Goal: Task Accomplishment & Management: Use online tool/utility

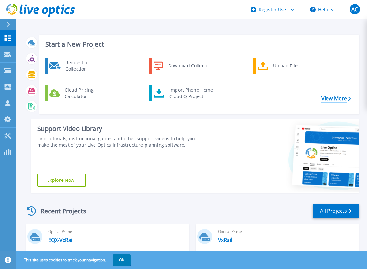
click at [331, 99] on link "View More" at bounding box center [336, 98] width 30 height 6
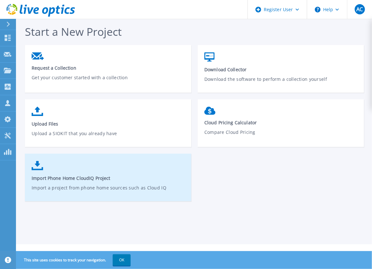
click at [131, 175] on span "Import Phone Home CloudIQ Project" at bounding box center [108, 178] width 153 height 6
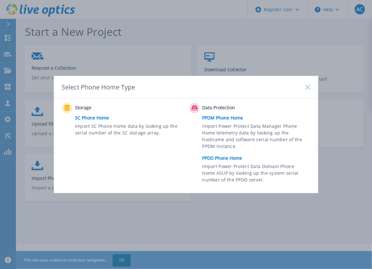
click at [98, 118] on link "SC Phone Home" at bounding box center [130, 118] width 111 height 10
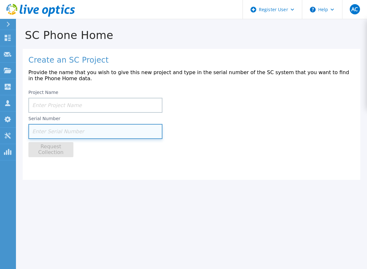
click at [77, 129] on input at bounding box center [95, 131] width 134 height 15
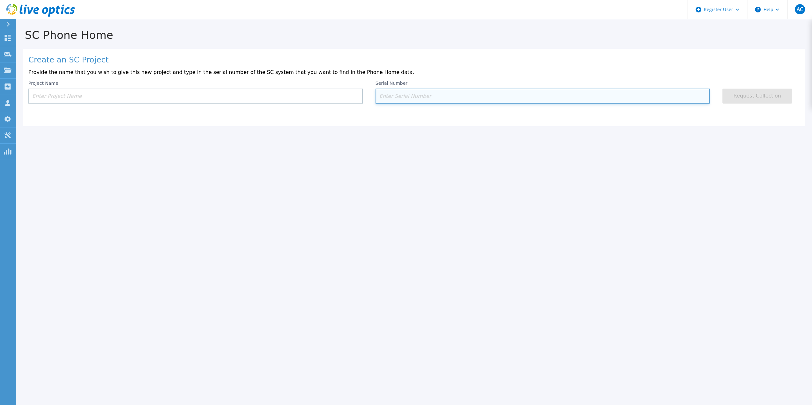
paste input "354076"
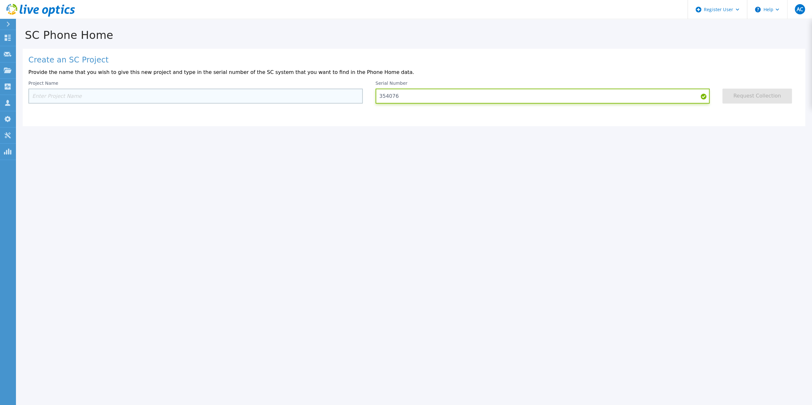
type input "354076"
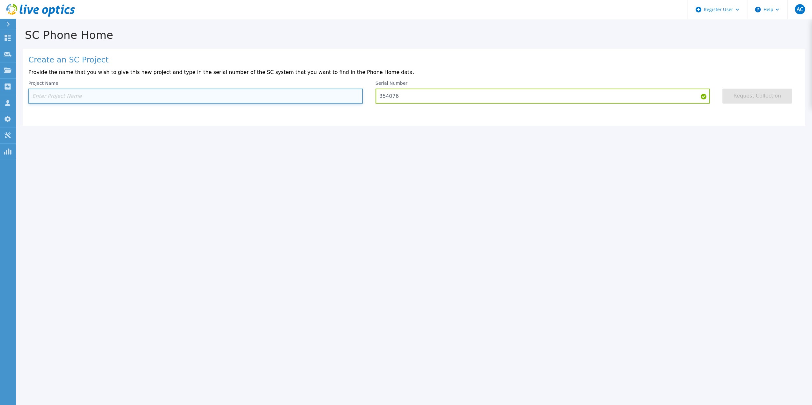
click at [298, 96] on input at bounding box center [195, 96] width 334 height 15
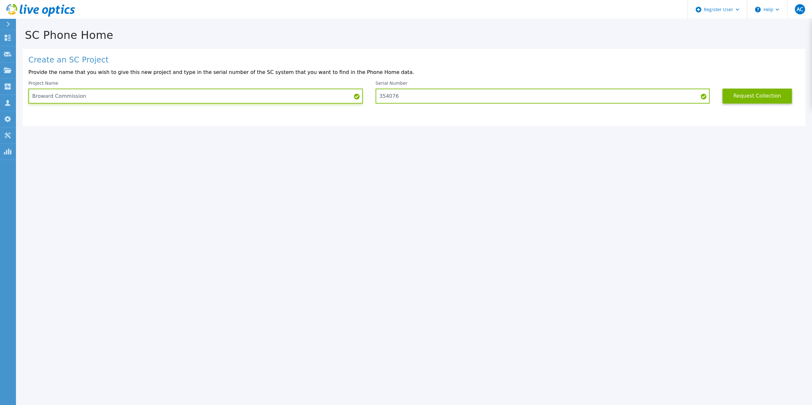
type input "Broward Commission"
click at [371, 96] on button "Request Collection" at bounding box center [757, 96] width 70 height 15
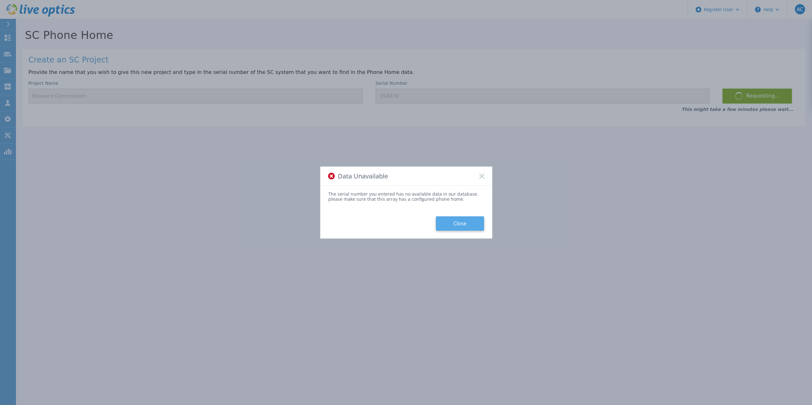
click at [371, 224] on button "Close" at bounding box center [460, 224] width 48 height 14
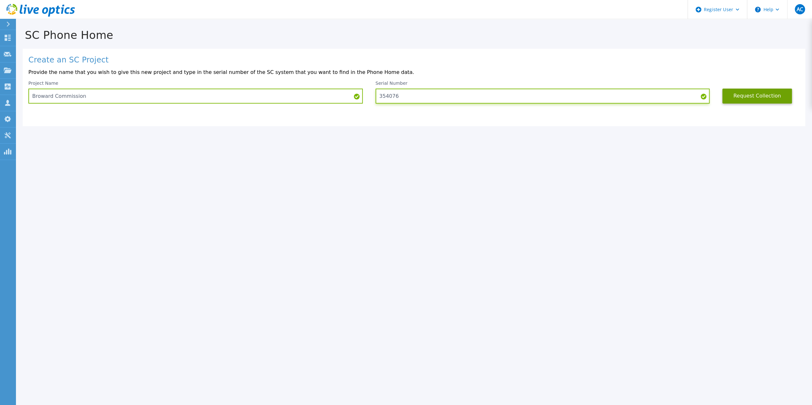
click at [371, 99] on input "354076" at bounding box center [542, 96] width 334 height 15
click at [371, 100] on button "Request Collection" at bounding box center [757, 96] width 70 height 15
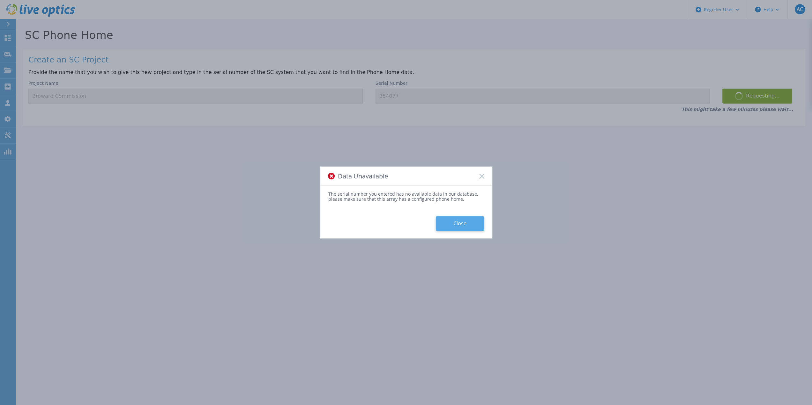
click at [371, 221] on button "Close" at bounding box center [460, 224] width 48 height 14
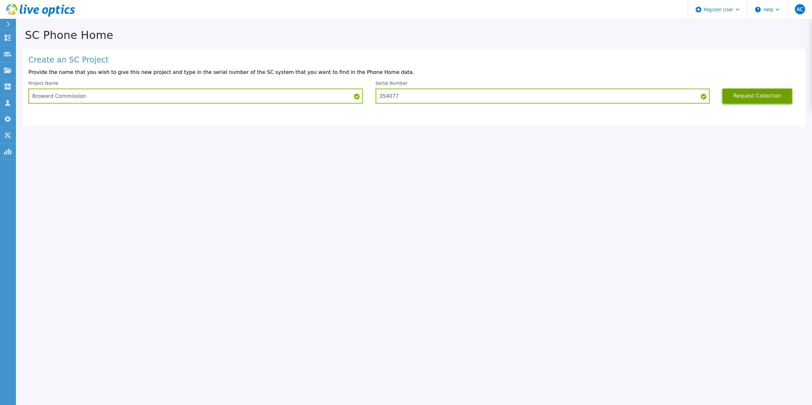
click at [371, 96] on button "Request Collection" at bounding box center [757, 96] width 70 height 15
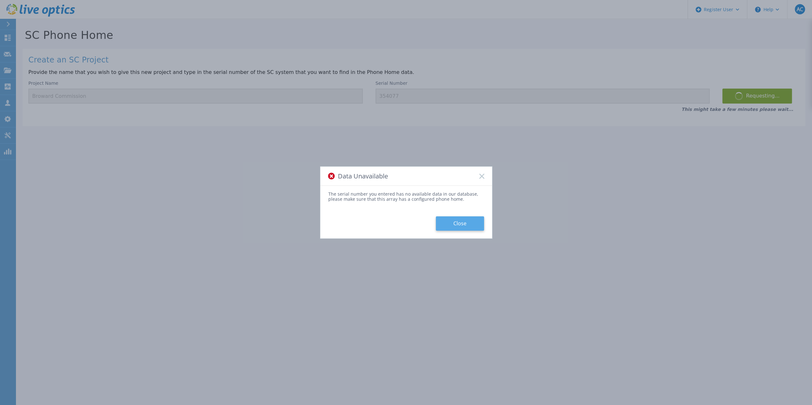
click at [371, 221] on button "Close" at bounding box center [460, 224] width 48 height 14
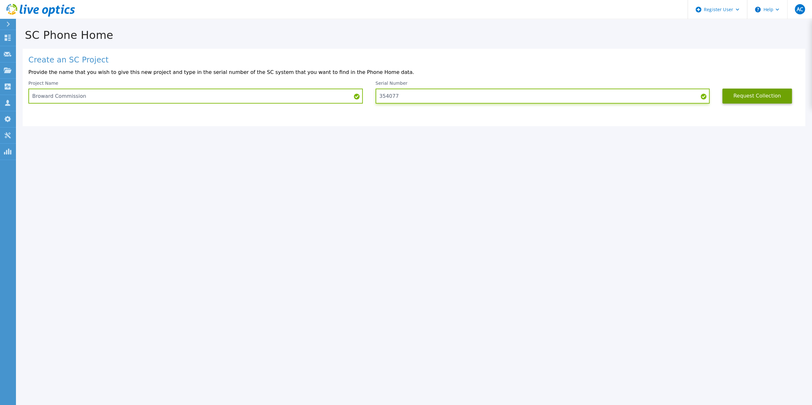
click at [371, 94] on input "354077" at bounding box center [542, 96] width 334 height 15
drag, startPoint x: 394, startPoint y: 97, endPoint x: 422, endPoint y: 99, distance: 28.2
click at [371, 99] on input "354077" at bounding box center [542, 96] width 334 height 15
drag, startPoint x: 766, startPoint y: 98, endPoint x: 761, endPoint y: 104, distance: 7.9
click at [371, 99] on button "Request Collection" at bounding box center [757, 96] width 70 height 15
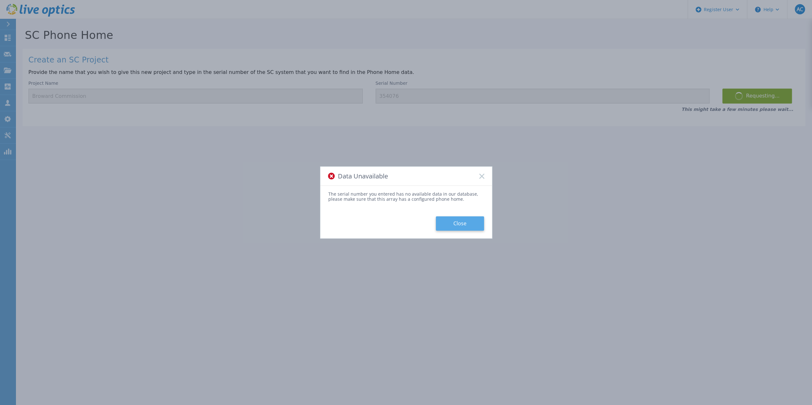
click at [371, 222] on button "Close" at bounding box center [460, 224] width 48 height 14
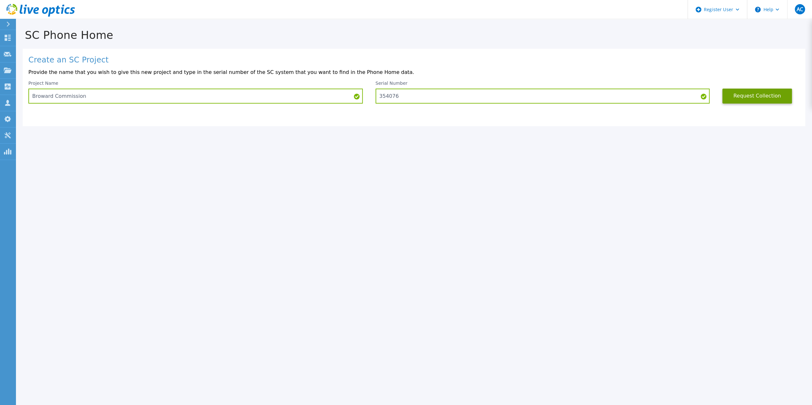
click at [371, 87] on div "Serial Number 354076" at bounding box center [542, 92] width 334 height 23
click at [371, 75] on p "Provide the name that you wish to give this new project and type in the serial …" at bounding box center [413, 73] width 771 height 6
click at [371, 92] on input "354076" at bounding box center [542, 96] width 334 height 15
drag, startPoint x: 406, startPoint y: 94, endPoint x: 379, endPoint y: 111, distance: 31.8
click at [340, 101] on div "Project Name Broward Commission Serial Number 354076 Request Collection" at bounding box center [413, 92] width 771 height 23
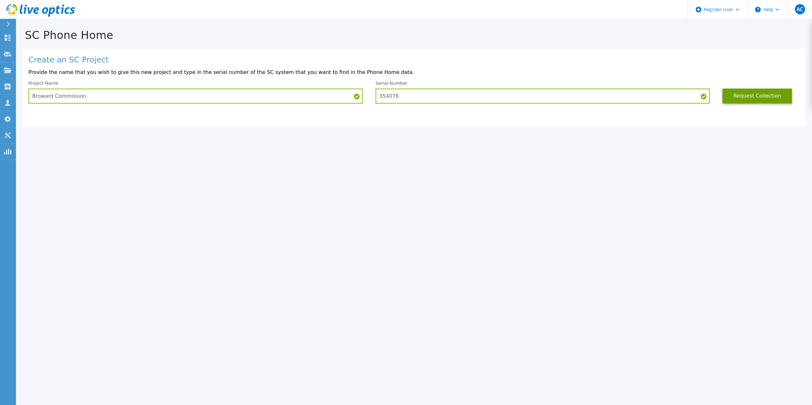
click at [371, 155] on div "SC Phone Home Create an SC Project Provide the name that you wish to give this …" at bounding box center [406, 202] width 812 height 405
click at [371, 93] on input "354076" at bounding box center [542, 96] width 334 height 15
click at [371, 100] on button "Request Collection" at bounding box center [757, 96] width 70 height 15
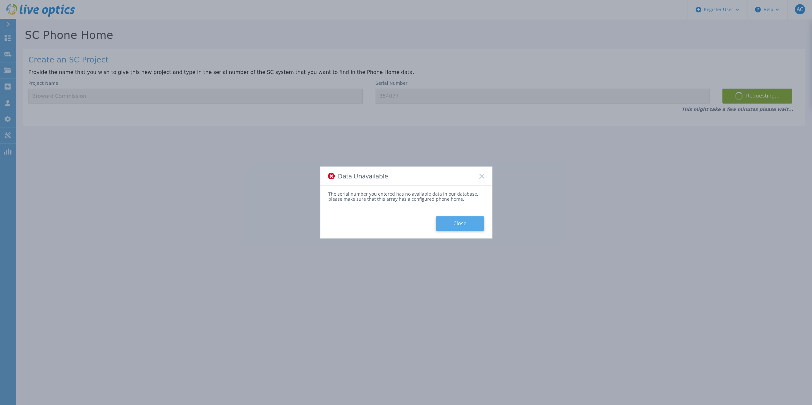
click at [371, 224] on button "Close" at bounding box center [460, 224] width 48 height 14
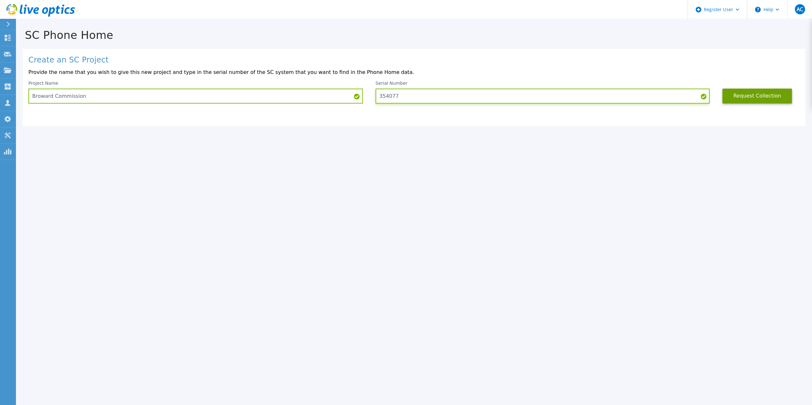
click at [371, 97] on input "354077" at bounding box center [542, 96] width 334 height 15
drag, startPoint x: 411, startPoint y: 97, endPoint x: 382, endPoint y: 122, distance: 38.2
click at [370, 95] on div "Project Name Broward Commission Serial Number 354077 Request Collection" at bounding box center [413, 92] width 771 height 23
click at [371, 63] on h1 "Create an SC Project" at bounding box center [413, 60] width 771 height 9
click at [371, 99] on input "354077" at bounding box center [542, 96] width 334 height 15
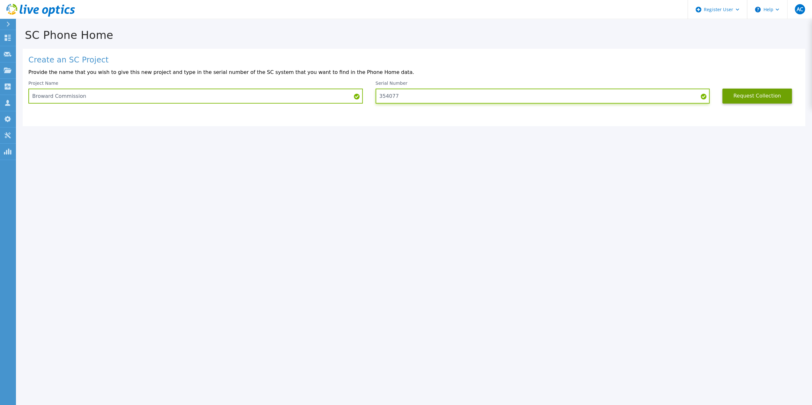
click at [371, 92] on input "354077" at bounding box center [542, 96] width 334 height 15
click at [371, 73] on p "Provide the name that you wish to give this new project and type in the serial …" at bounding box center [413, 73] width 771 height 6
drag, startPoint x: 540, startPoint y: 101, endPoint x: 551, endPoint y: 102, distance: 10.6
click at [371, 102] on input "354077" at bounding box center [542, 96] width 334 height 15
click at [371, 99] on button "Request Collection" at bounding box center [757, 96] width 70 height 15
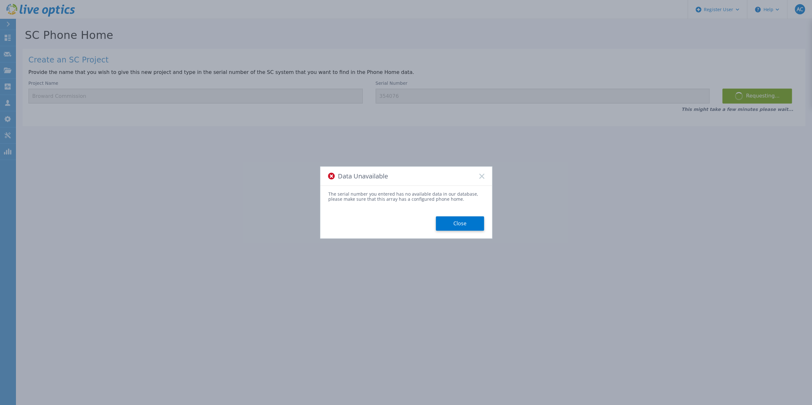
drag, startPoint x: 464, startPoint y: 227, endPoint x: 563, endPoint y: 211, distance: 100.8
click at [371, 226] on button "Close" at bounding box center [460, 224] width 48 height 14
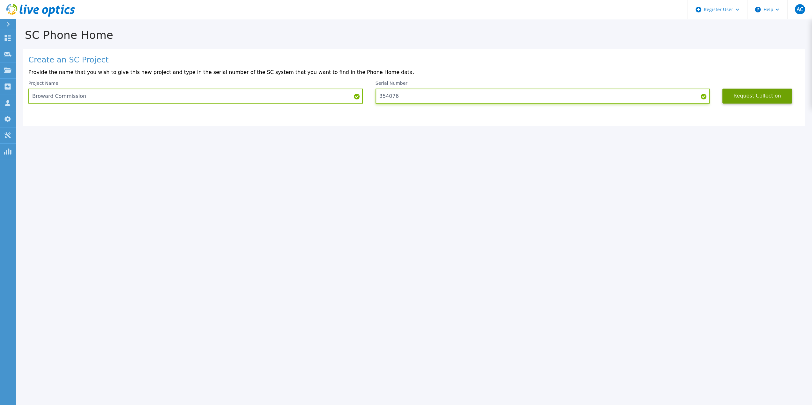
click at [371, 89] on input "354076" at bounding box center [542, 96] width 334 height 15
click at [371, 93] on input "354077" at bounding box center [542, 96] width 334 height 15
type input "354077"
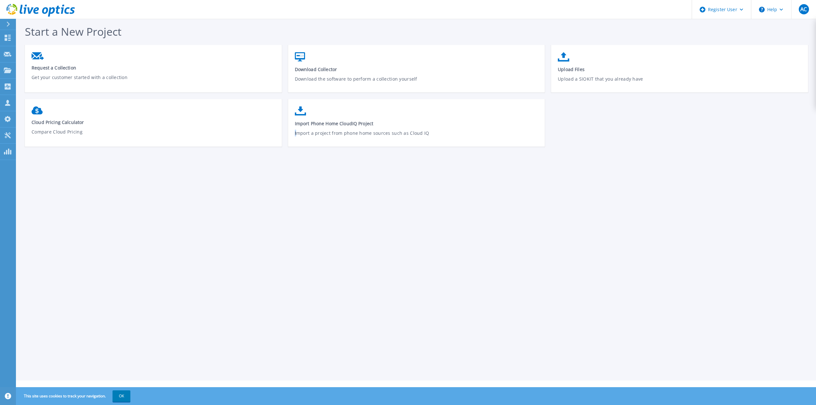
drag, startPoint x: 295, startPoint y: 289, endPoint x: 230, endPoint y: 259, distance: 71.4
click at [294, 284] on div "Start a New Project Request a Collection Get your customer started with a colle…" at bounding box center [416, 190] width 800 height 381
drag, startPoint x: 441, startPoint y: 236, endPoint x: 470, endPoint y: 165, distance: 76.3
click at [441, 235] on div "Start a New Project Request a Collection Get your customer started with a colle…" at bounding box center [416, 190] width 800 height 381
drag, startPoint x: 308, startPoint y: 280, endPoint x: 311, endPoint y: 268, distance: 12.1
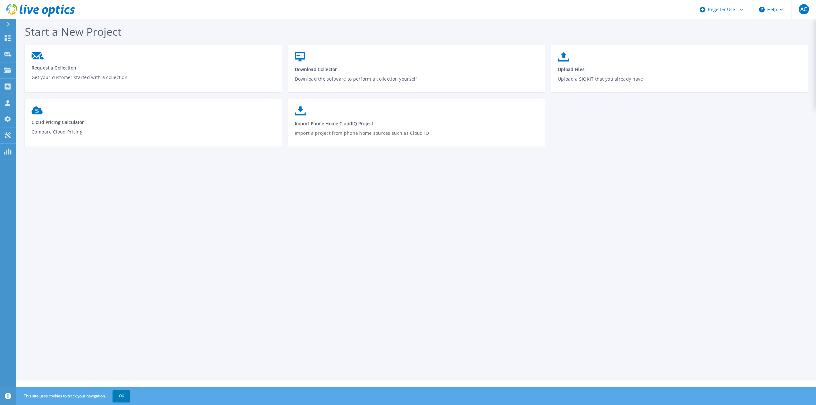
click at [308, 278] on div "Start a New Project Request a Collection Get your customer started with a colle…" at bounding box center [416, 190] width 800 height 381
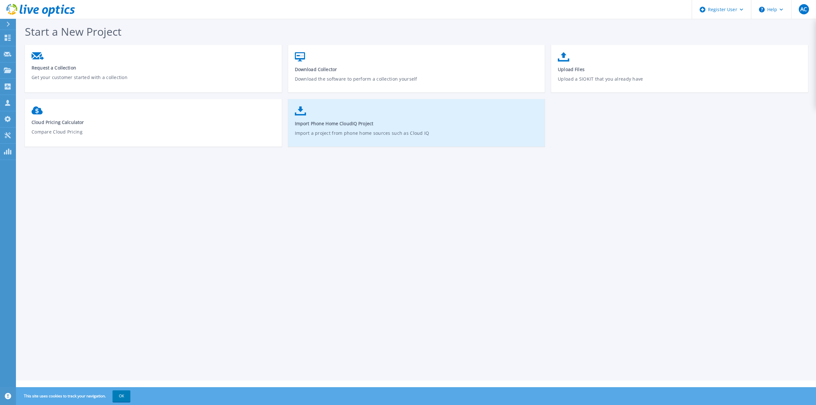
click at [405, 103] on link "Import Phone Home CloudIQ Project Import a project from phone home sources such…" at bounding box center [416, 126] width 257 height 46
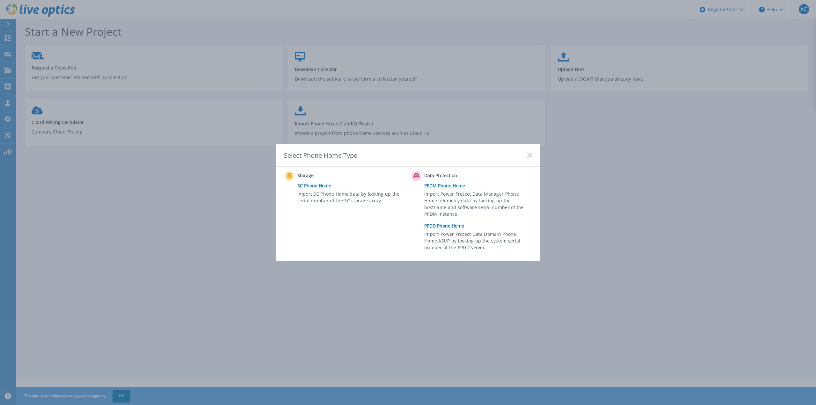
click at [328, 186] on link "SC Phone Home" at bounding box center [353, 186] width 111 height 10
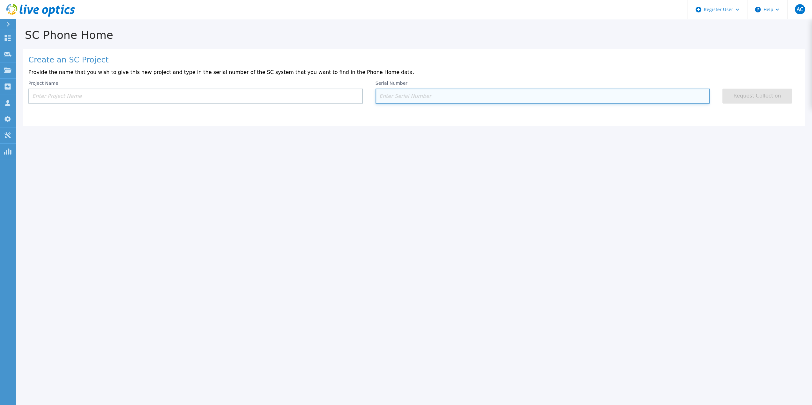
click at [417, 98] on input at bounding box center [542, 96] width 334 height 15
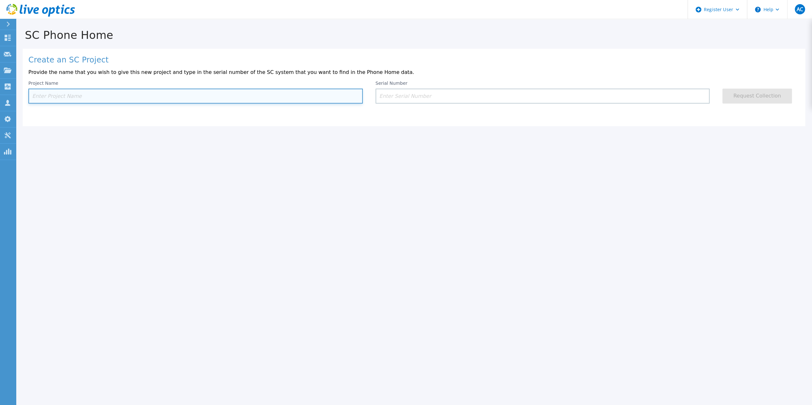
click at [358, 99] on input at bounding box center [195, 96] width 334 height 15
click at [267, 100] on input at bounding box center [195, 96] width 334 height 15
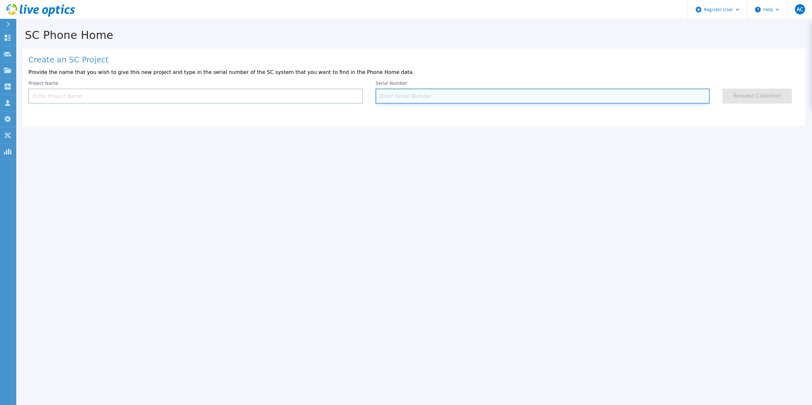
click at [440, 96] on input at bounding box center [542, 96] width 334 height 15
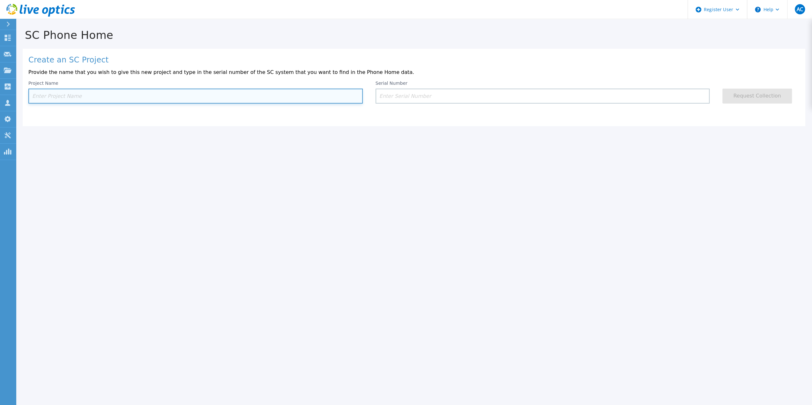
click at [308, 96] on input at bounding box center [195, 96] width 334 height 15
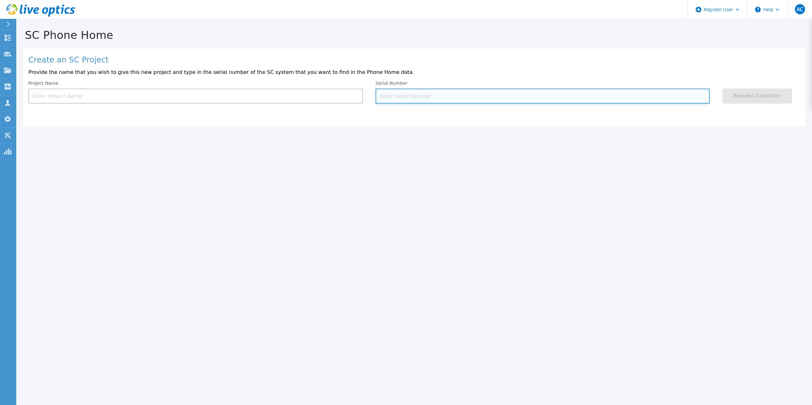
click at [401, 99] on input at bounding box center [542, 96] width 334 height 15
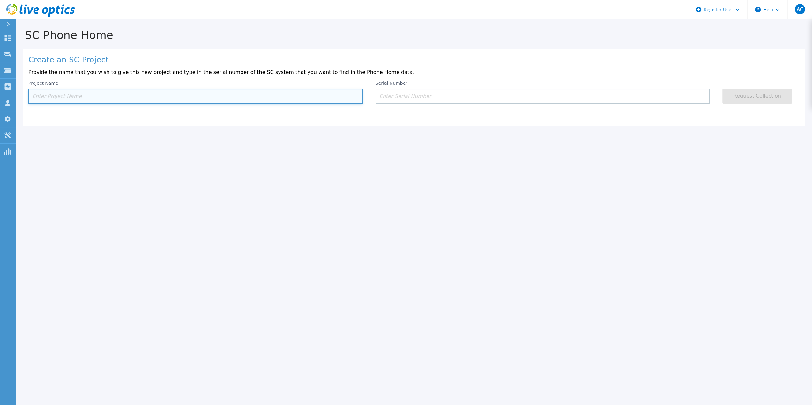
click at [309, 94] on input at bounding box center [195, 96] width 334 height 15
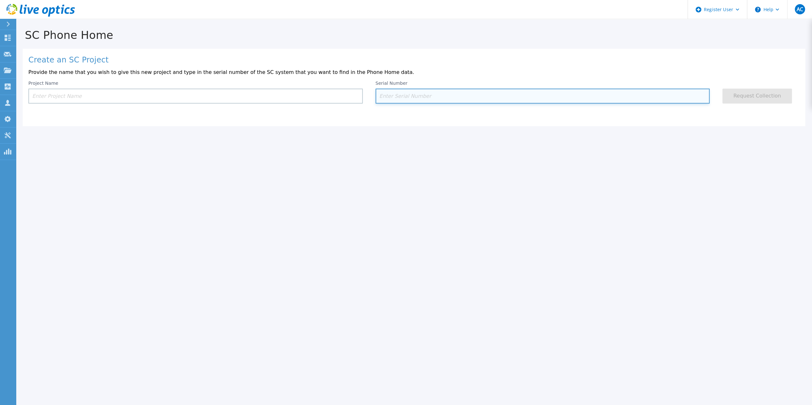
click at [409, 99] on input at bounding box center [542, 96] width 334 height 15
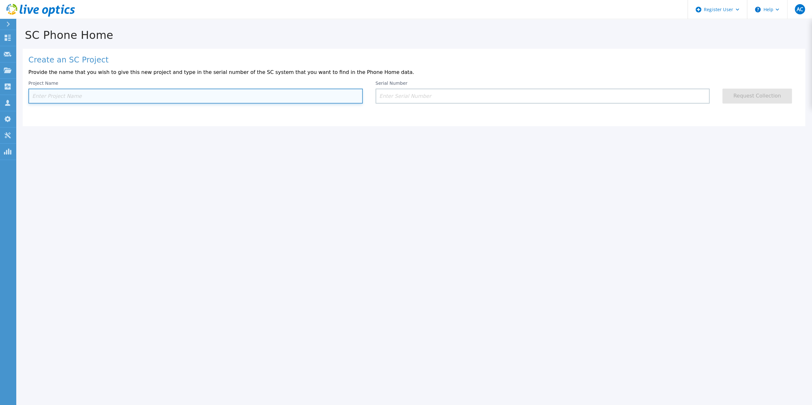
click at [327, 96] on input at bounding box center [195, 96] width 334 height 15
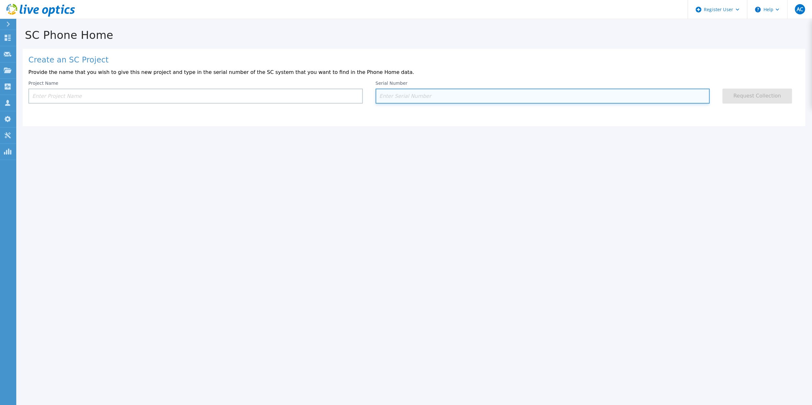
click at [403, 100] on input at bounding box center [542, 96] width 334 height 15
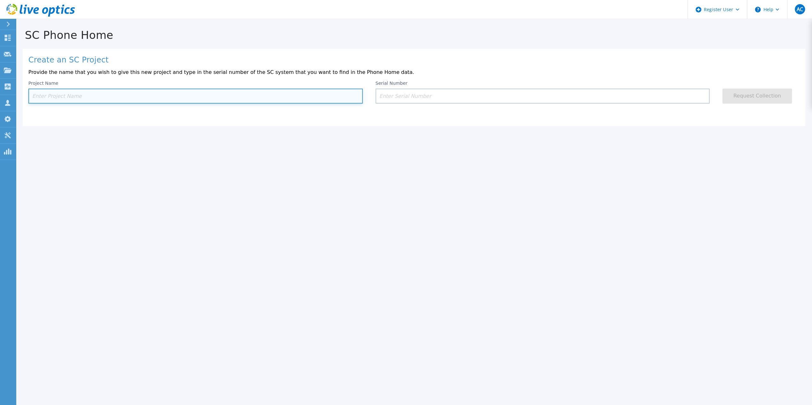
drag, startPoint x: 298, startPoint y: 103, endPoint x: 325, endPoint y: 108, distance: 27.3
click at [299, 103] on input at bounding box center [195, 96] width 334 height 15
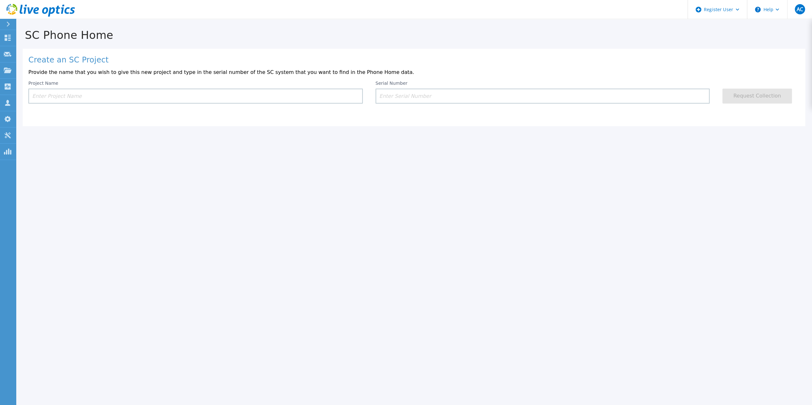
drag, startPoint x: 429, startPoint y: 106, endPoint x: 448, endPoint y: 164, distance: 61.1
click at [429, 106] on div "Create an SC Project Provide the name that you wish to give this new project an…" at bounding box center [414, 87] width 782 height 77
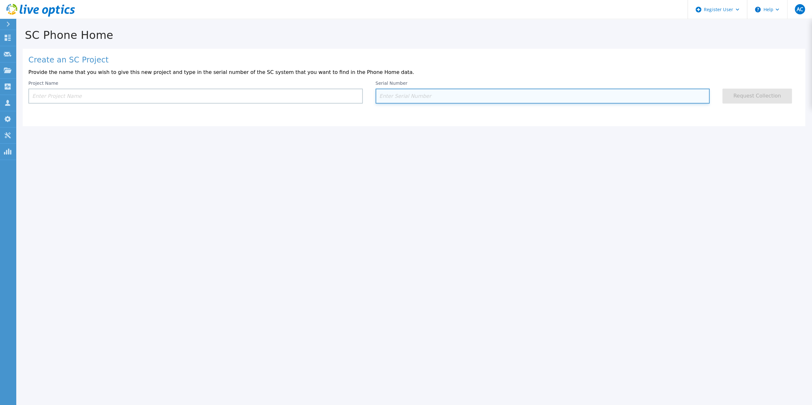
click at [460, 97] on input at bounding box center [542, 96] width 334 height 15
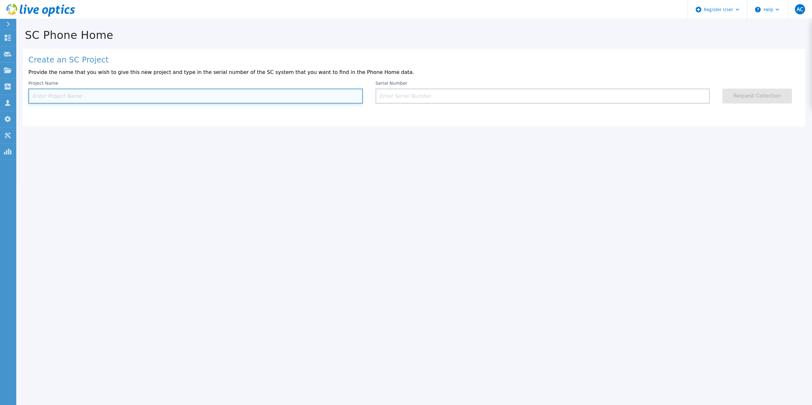
drag, startPoint x: 320, startPoint y: 96, endPoint x: 404, endPoint y: 111, distance: 86.2
click at [321, 96] on input at bounding box center [195, 96] width 334 height 15
drag, startPoint x: 313, startPoint y: 94, endPoint x: 416, endPoint y: 100, distance: 103.2
click at [317, 94] on input at bounding box center [195, 96] width 334 height 15
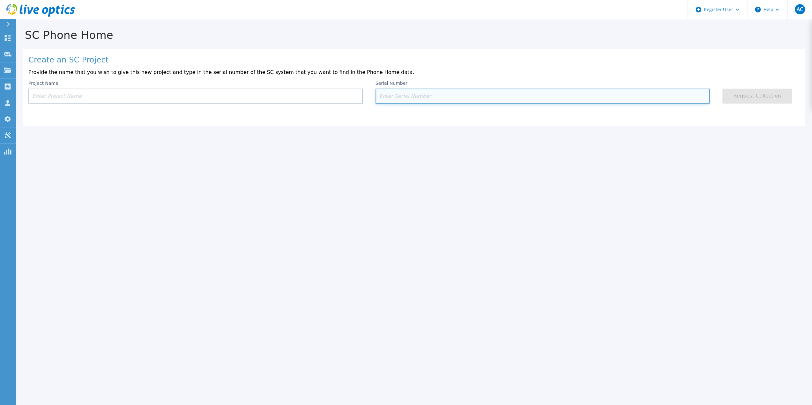
drag, startPoint x: 422, startPoint y: 100, endPoint x: 371, endPoint y: 98, distance: 51.1
click at [422, 100] on input at bounding box center [542, 96] width 334 height 15
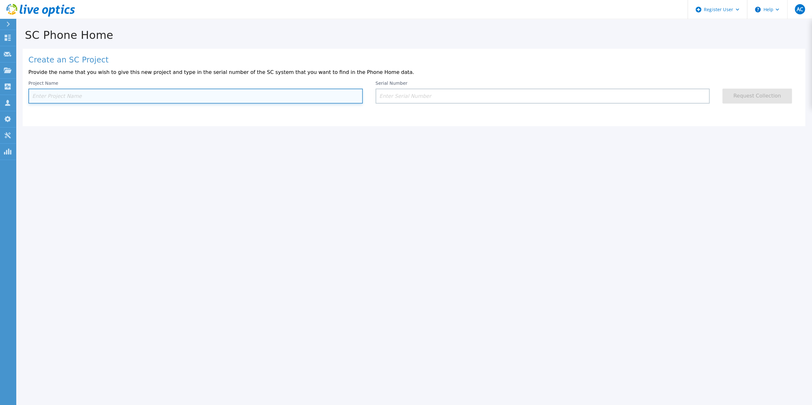
drag, startPoint x: 311, startPoint y: 95, endPoint x: 415, endPoint y: 107, distance: 104.4
click at [313, 95] on input at bounding box center [195, 96] width 334 height 15
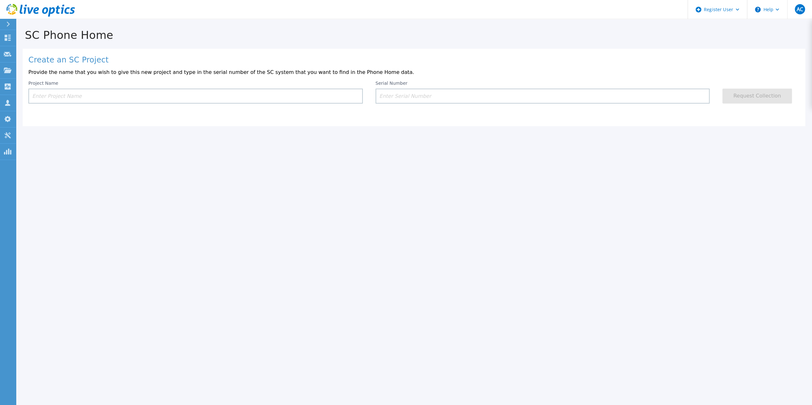
click at [431, 106] on div "Create an SC Project Provide the name that you wish to give this new project an…" at bounding box center [414, 87] width 782 height 77
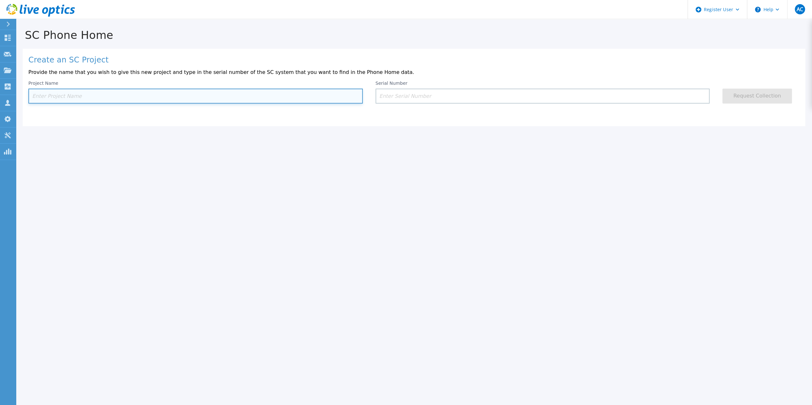
drag, startPoint x: 310, startPoint y: 100, endPoint x: 330, endPoint y: 101, distance: 20.4
click at [319, 100] on input at bounding box center [195, 96] width 334 height 15
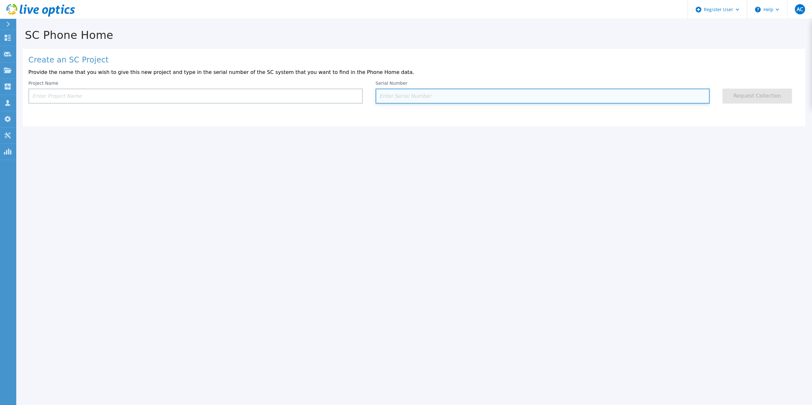
click at [406, 100] on input at bounding box center [542, 96] width 334 height 15
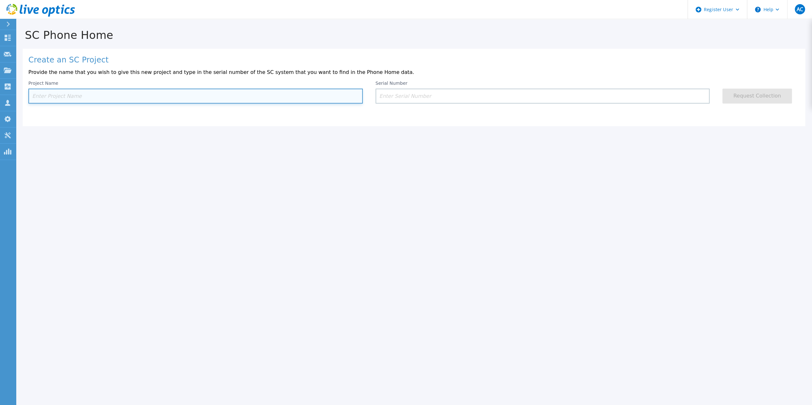
click at [329, 97] on input at bounding box center [195, 96] width 334 height 15
drag, startPoint x: 115, startPoint y: 96, endPoint x: 227, endPoint y: 150, distance: 123.8
click at [115, 96] on input at bounding box center [195, 96] width 334 height 15
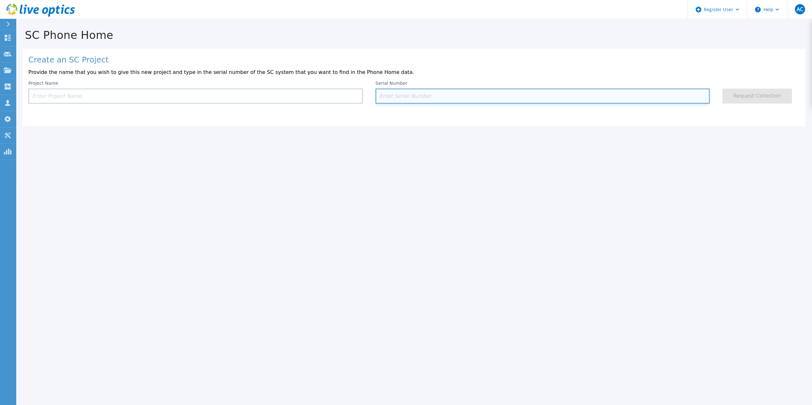
click at [395, 95] on input at bounding box center [542, 96] width 334 height 15
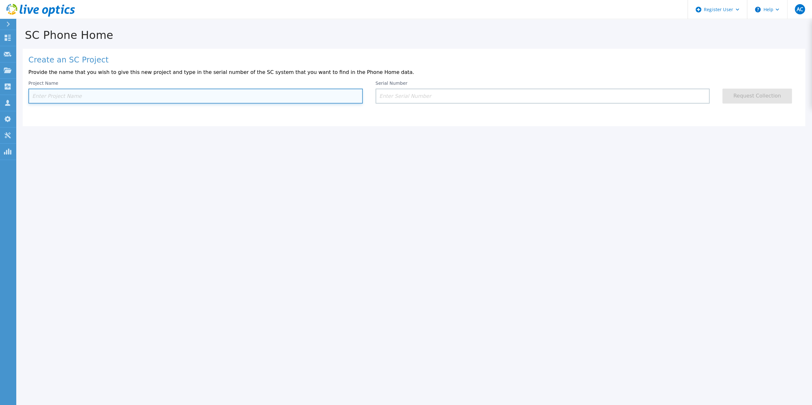
click at [323, 99] on input at bounding box center [195, 96] width 334 height 15
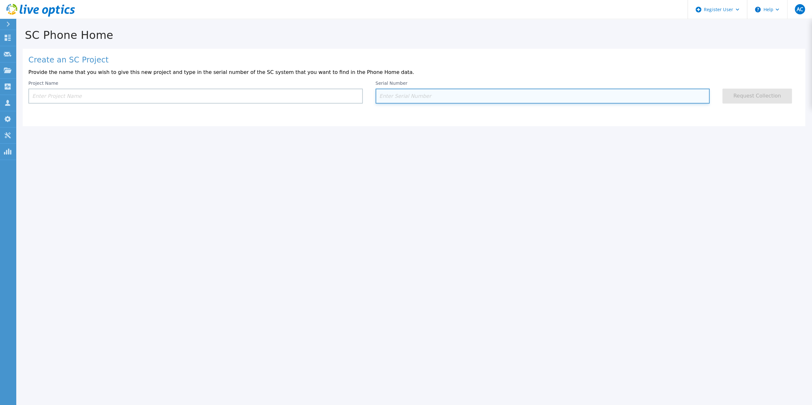
click at [412, 99] on input at bounding box center [542, 96] width 334 height 15
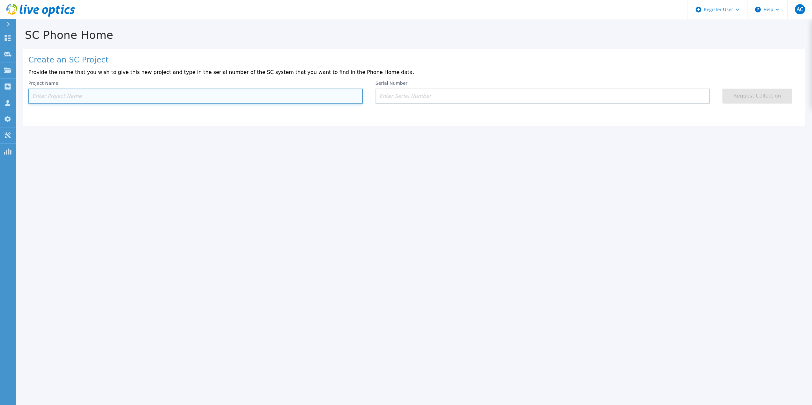
click at [307, 92] on input at bounding box center [195, 96] width 334 height 15
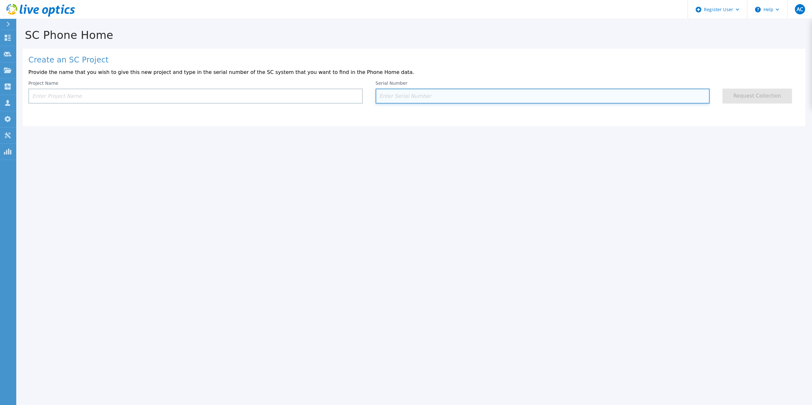
click at [432, 92] on input at bounding box center [542, 96] width 334 height 15
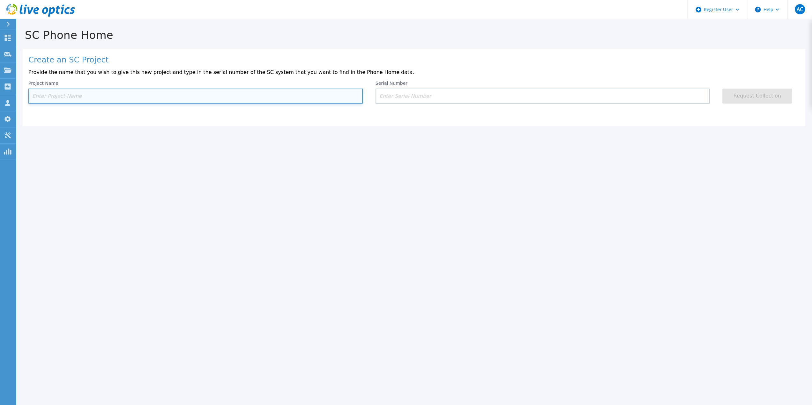
drag, startPoint x: 322, startPoint y: 97, endPoint x: 332, endPoint y: 100, distance: 10.7
click at [322, 97] on input at bounding box center [195, 96] width 334 height 15
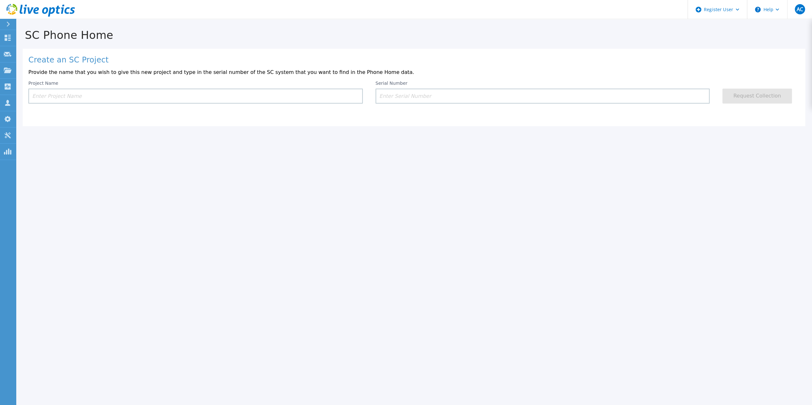
click at [459, 167] on div "SC Phone Home Create an SC Project Provide the name that you wish to give this …" at bounding box center [406, 202] width 812 height 405
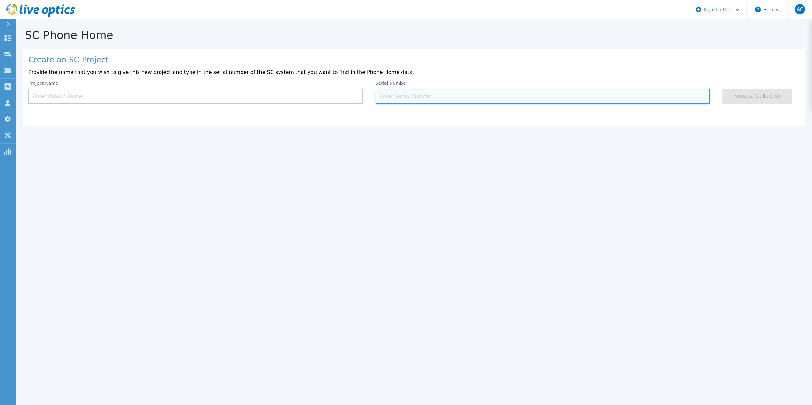
click at [417, 100] on input at bounding box center [542, 96] width 334 height 15
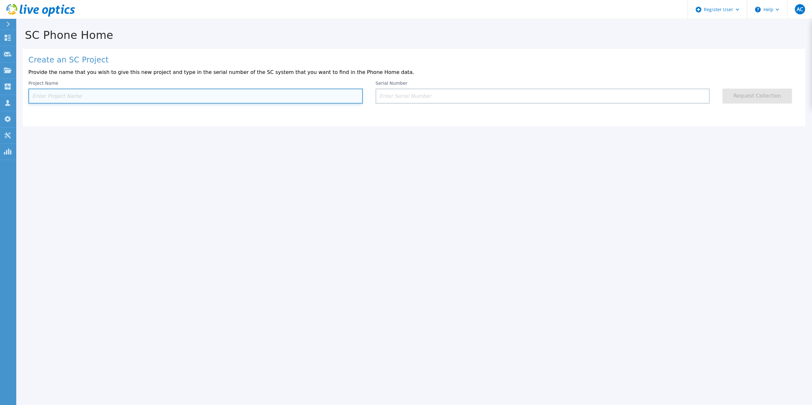
click at [324, 94] on input at bounding box center [195, 96] width 334 height 15
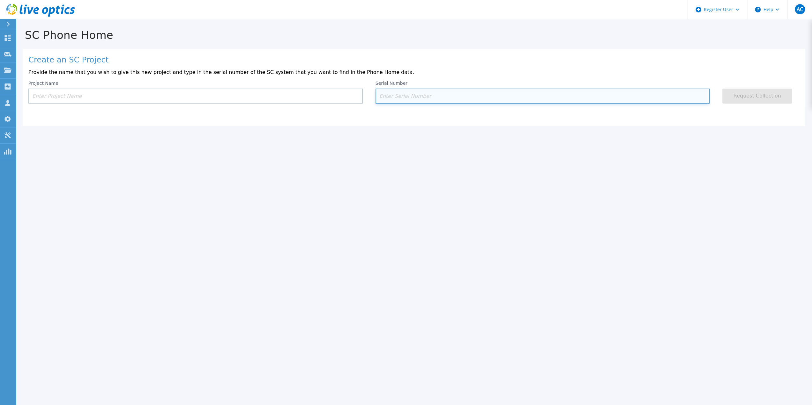
drag, startPoint x: 467, startPoint y: 102, endPoint x: 467, endPoint y: 116, distance: 13.4
click at [469, 101] on input at bounding box center [542, 96] width 334 height 15
click at [402, 94] on input at bounding box center [542, 96] width 334 height 15
